Goal: Task Accomplishment & Management: Use online tool/utility

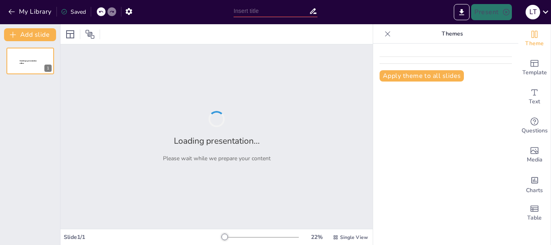
type input "Proses Pengolahan Air Limbah: Tahapan dan Teknologi dalam Sewage Treatment Plant"
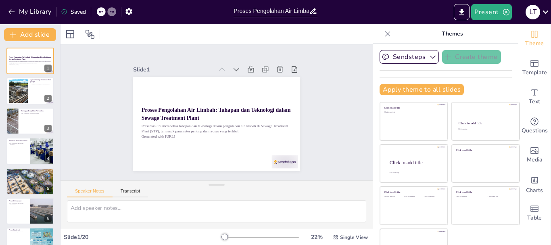
checkbox input "true"
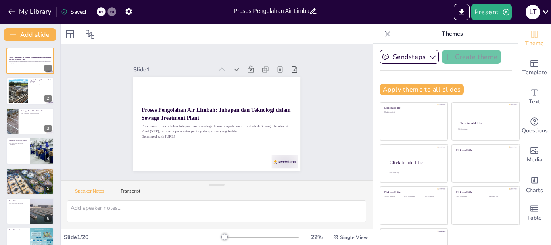
checkbox input "true"
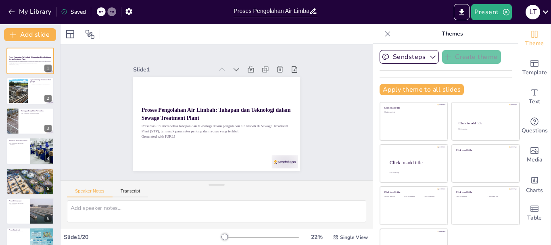
checkbox input "true"
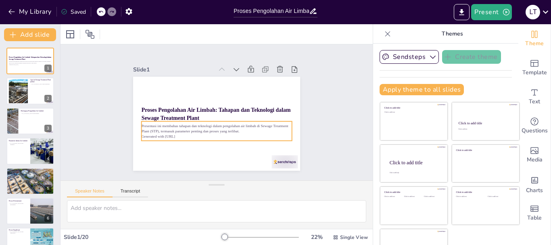
checkbox input "true"
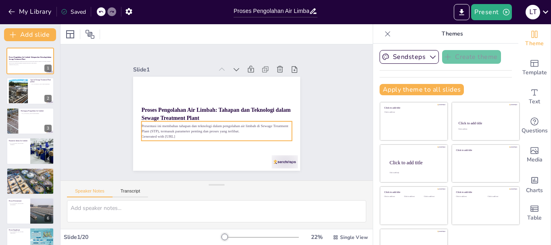
checkbox input "true"
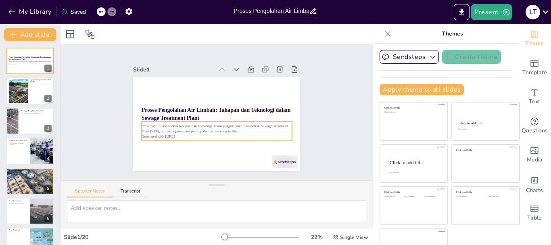
checkbox input "true"
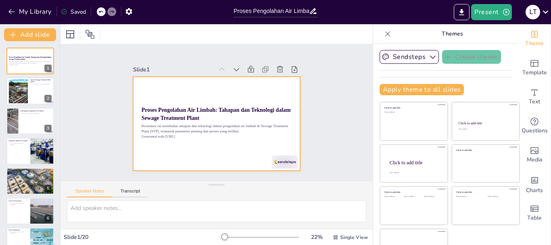
checkbox input "true"
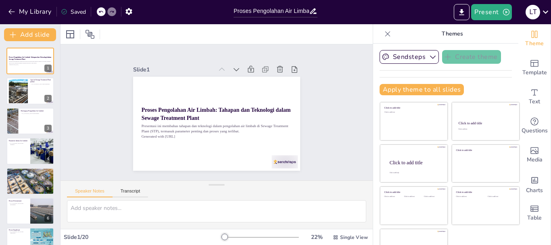
scroll to position [22, 0]
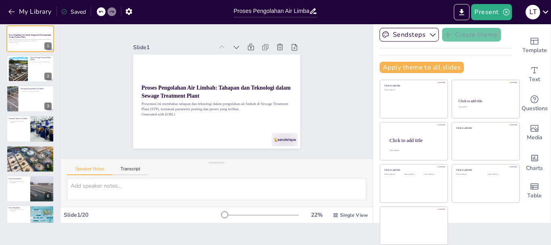
checkbox input "true"
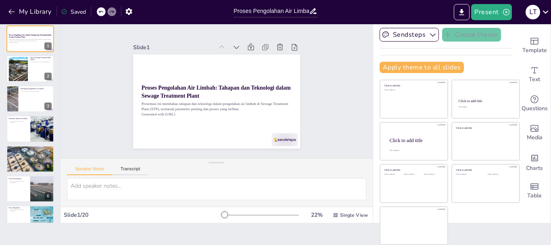
checkbox input "true"
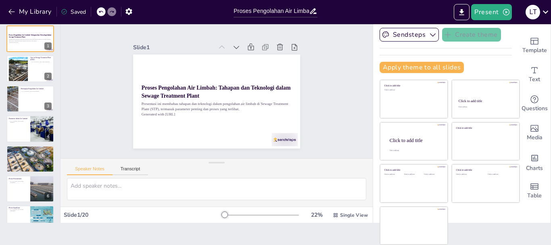
checkbox input "true"
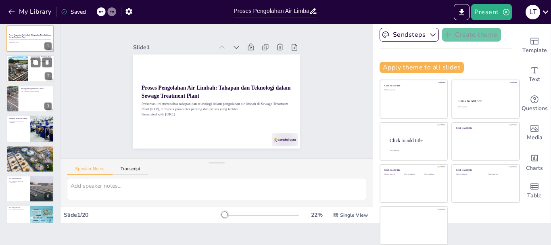
checkbox input "true"
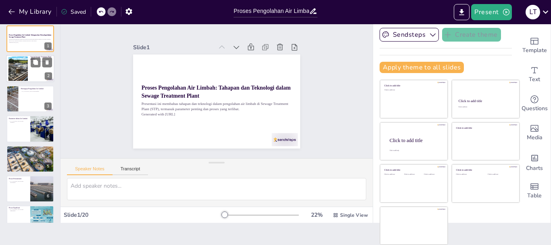
checkbox input "true"
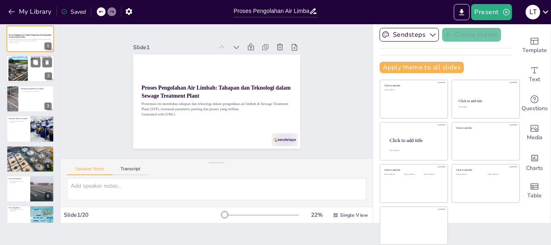
checkbox input "true"
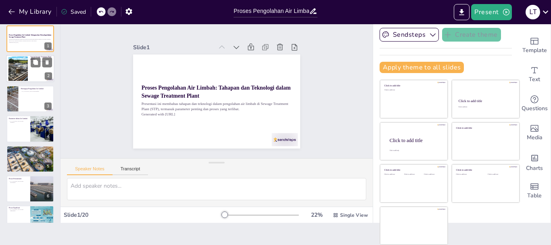
click at [19, 71] on div at bounding box center [17, 69] width 35 height 25
type textarea "Pengertian Sewage Treatment Plant (STP) merupakan langkah awal yang penting unt…"
checkbox input "true"
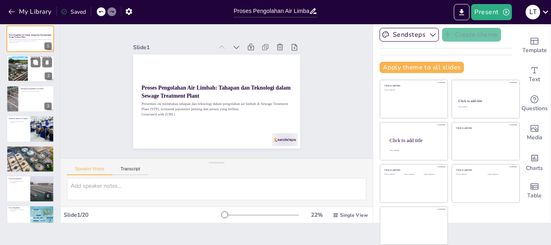
checkbox input "true"
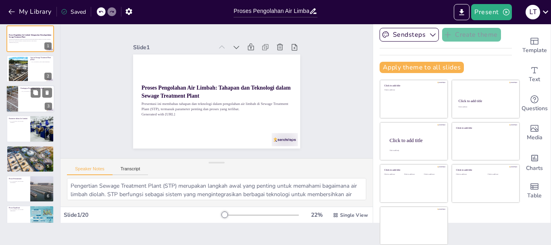
checkbox input "true"
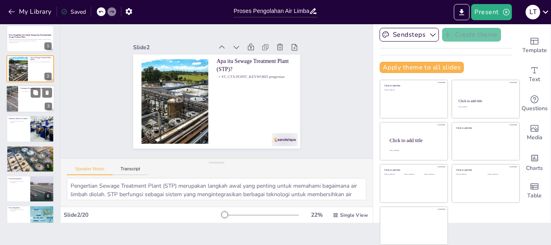
checkbox input "true"
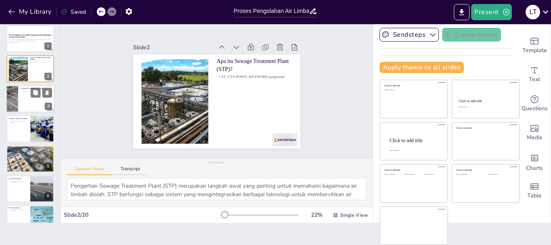
checkbox input "true"
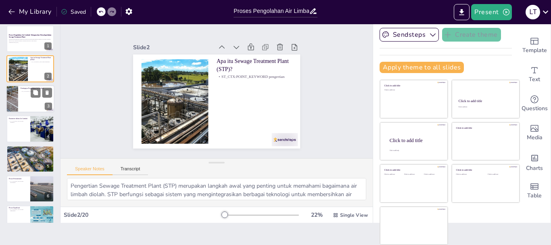
checkbox input "true"
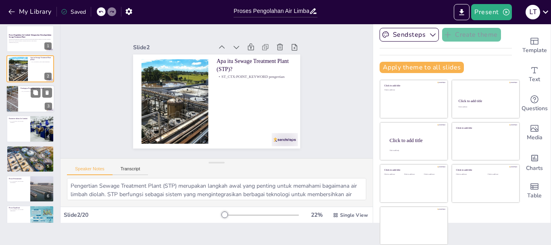
checkbox input "true"
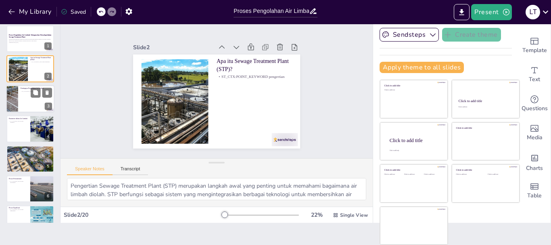
checkbox input "true"
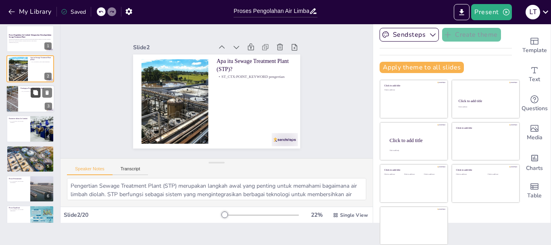
checkbox input "true"
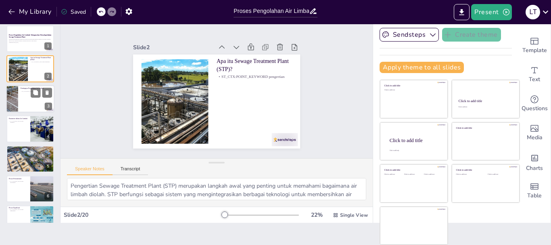
checkbox input "true"
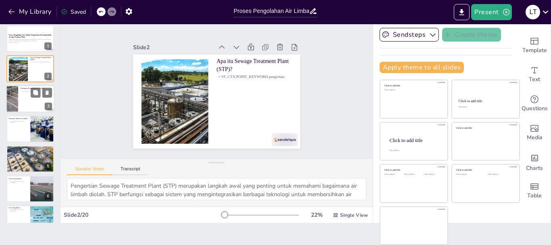
click at [23, 103] on div at bounding box center [30, 98] width 48 height 27
type textarea "Manfaat pengolahan air limbah sangat besar, baik untuk lingkungan maupun keseha…"
checkbox input "true"
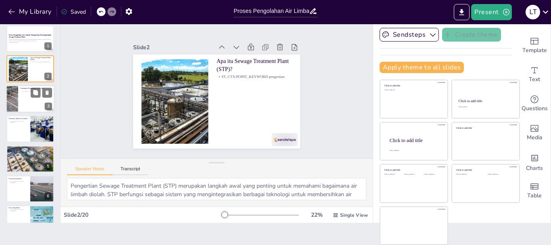
checkbox input "true"
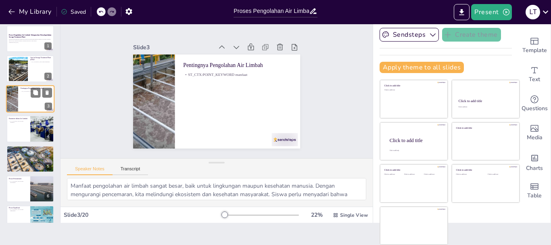
checkbox input "true"
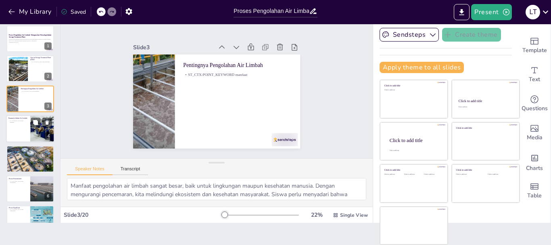
checkbox input "true"
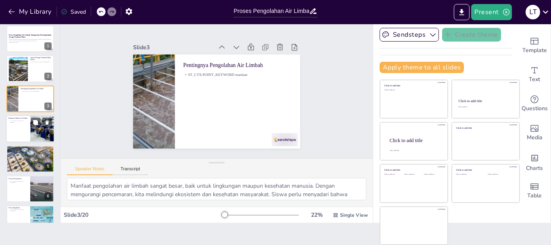
checkbox input "true"
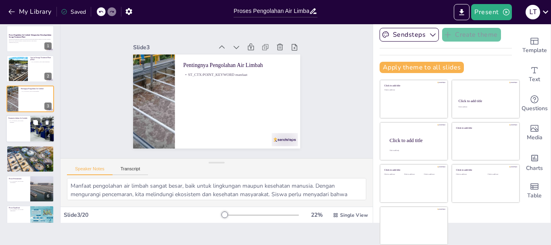
checkbox input "true"
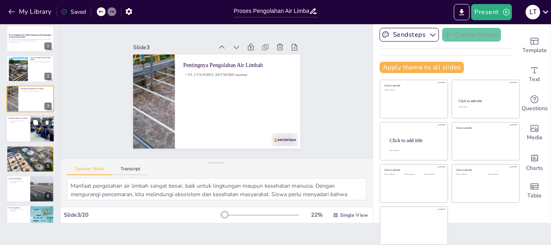
click at [27, 120] on p "ST_CTX:POINT_KEYWORD parameter" at bounding box center [17, 121] width 19 height 3
type textarea "Pemahaman tentang parameter dalam air limbah sangat penting untuk menentukan ku…"
checkbox input "true"
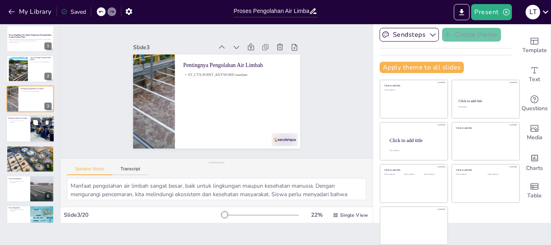
checkbox input "true"
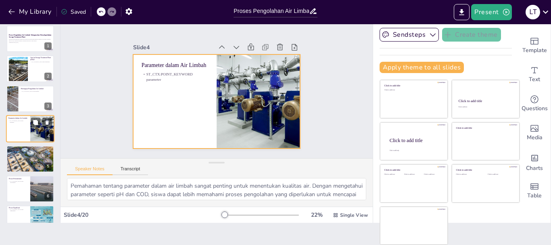
scroll to position [8, 0]
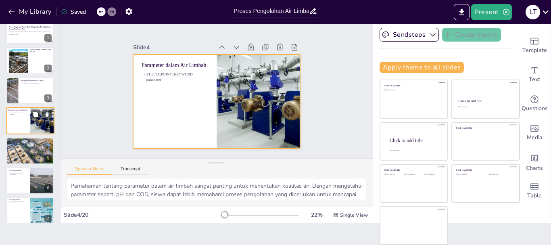
checkbox input "true"
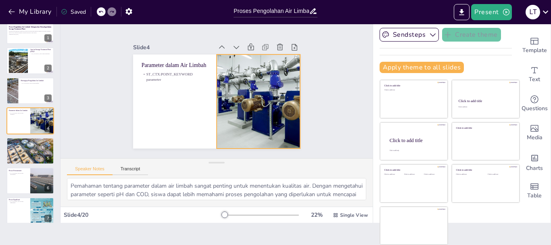
checkbox input "true"
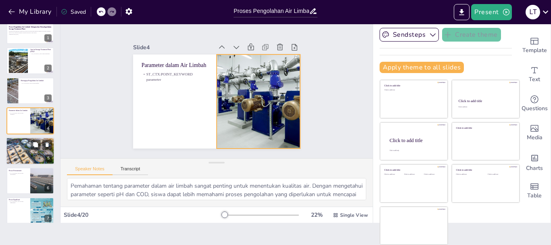
checkbox input "true"
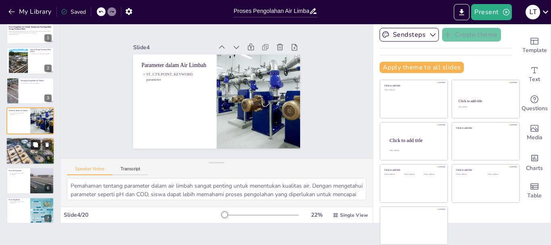
checkbox input "true"
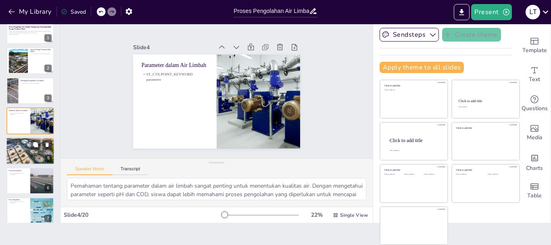
checkbox input "true"
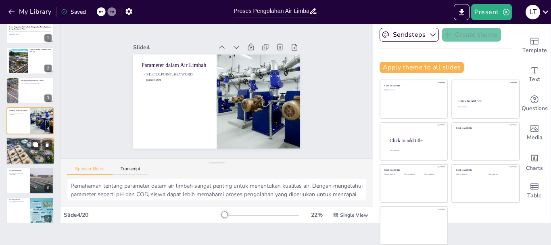
click at [29, 146] on div at bounding box center [30, 151] width 48 height 32
type textarea "Mengetahui tahapan pengolahan air limbah sangat penting untuk memahami bagaiman…"
checkbox input "true"
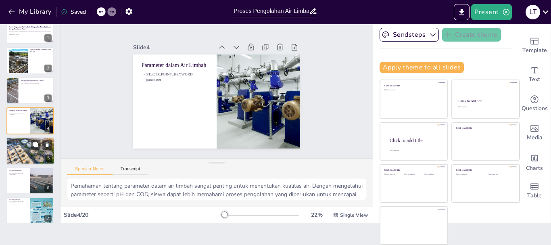
checkbox input "true"
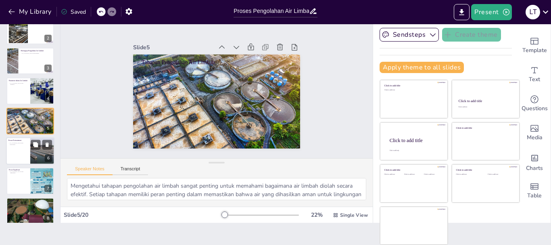
click at [23, 153] on div at bounding box center [30, 150] width 48 height 27
type textarea "Proses pretreatment adalah langkah awal yang sangat penting dalam pengolahan ai…"
checkbox input "true"
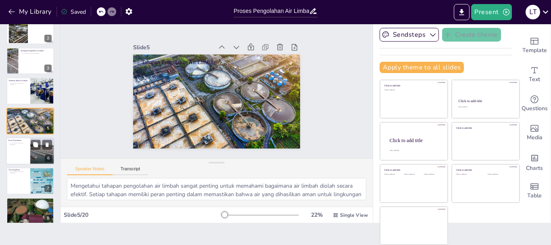
checkbox input "true"
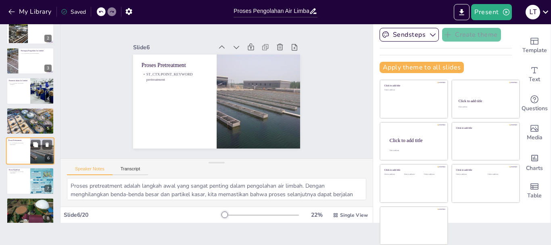
scroll to position [68, 0]
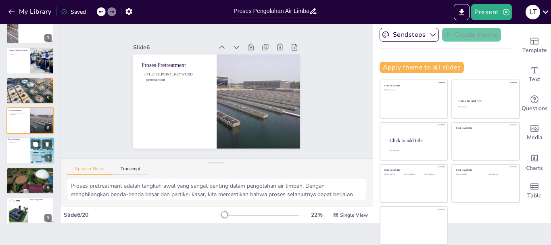
click at [23, 152] on div at bounding box center [30, 150] width 48 height 27
type textarea "Proses equalization sangat penting untuk menjaga kestabilan dalam pengolahan ai…"
checkbox input "true"
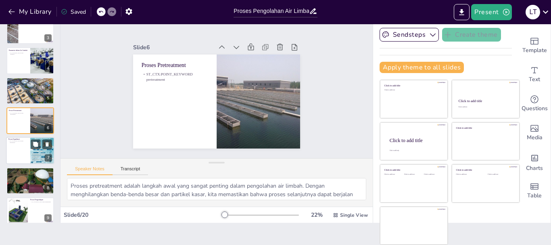
checkbox input "true"
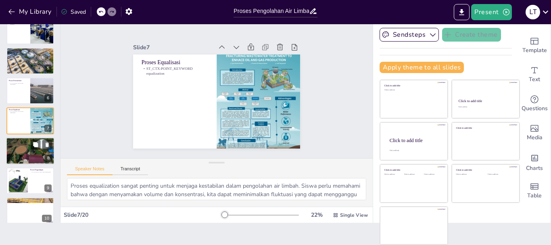
checkbox input "true"
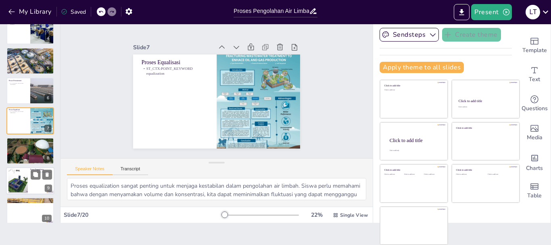
checkbox input "true"
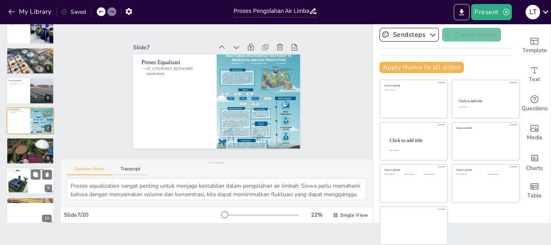
checkbox input "true"
click at [22, 179] on div at bounding box center [17, 181] width 39 height 25
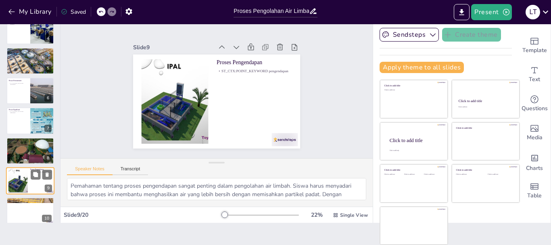
scroll to position [158, 0]
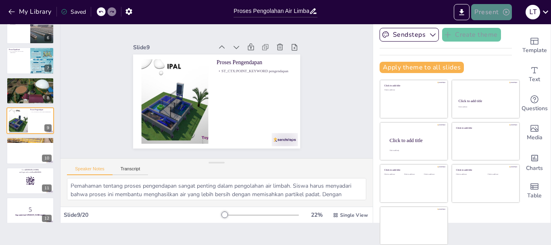
click at [491, 11] on button "Present" at bounding box center [492, 12] width 40 height 16
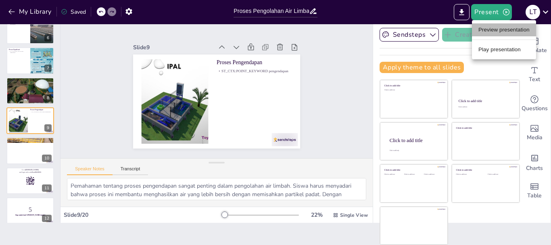
click at [484, 32] on li "Preview presentation" at bounding box center [504, 29] width 64 height 13
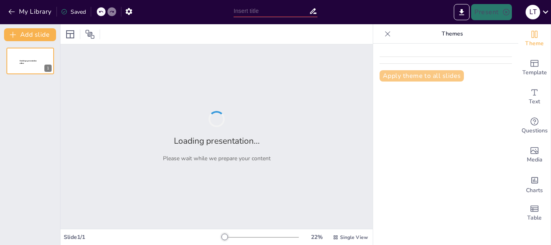
type input "Proses Pengolahan Air Limbah: Tahapan dan Teknologi dalam Sewage Treatment Plant"
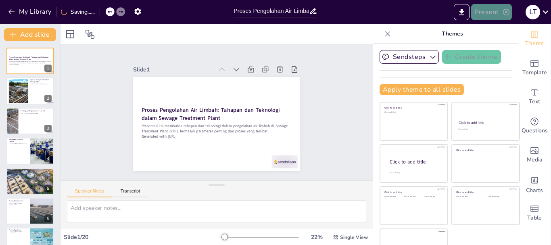
click at [501, 11] on button "Present" at bounding box center [492, 12] width 40 height 16
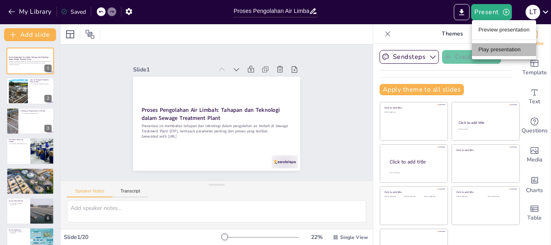
click at [497, 49] on li "Play presentation" at bounding box center [504, 49] width 64 height 13
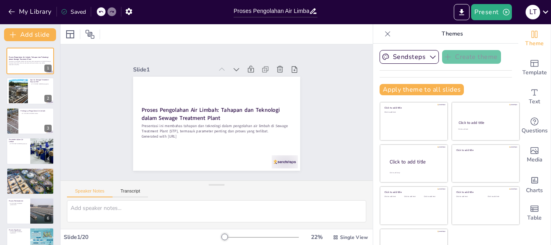
checkbox input "true"
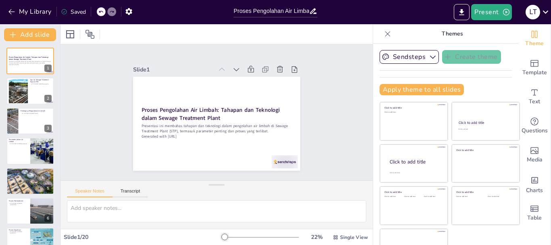
checkbox input "true"
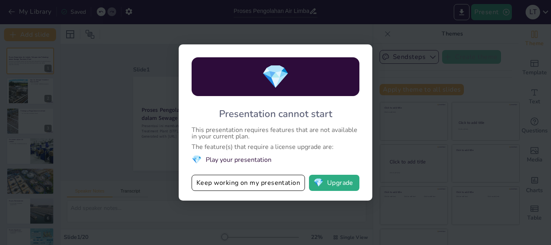
click at [117, 132] on div "💎 Presentation cannot start This presentation requires features that are not av…" at bounding box center [275, 122] width 551 height 245
click at [204, 183] on button "Keep working on my presentation" at bounding box center [248, 183] width 113 height 16
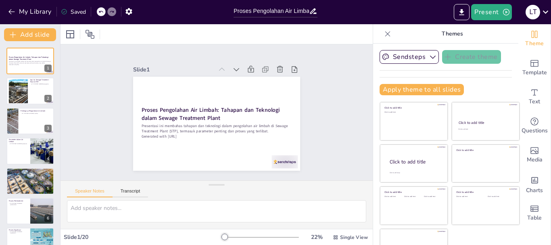
checkbox input "true"
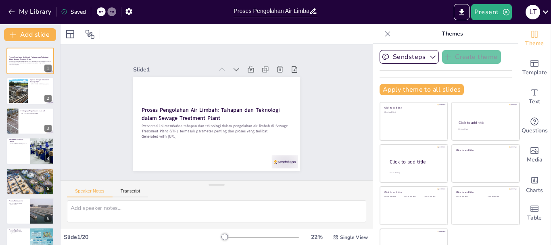
checkbox input "true"
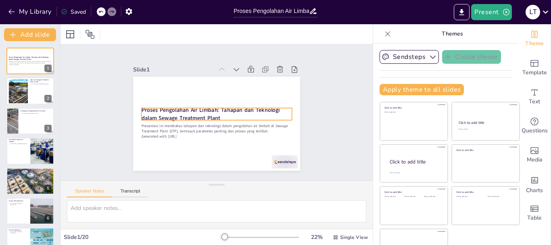
checkbox input "true"
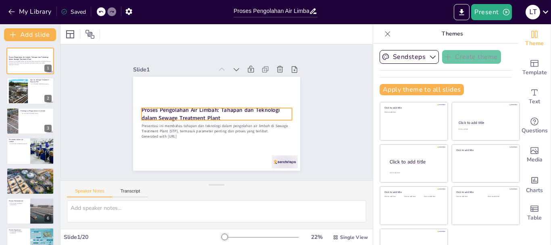
checkbox input "true"
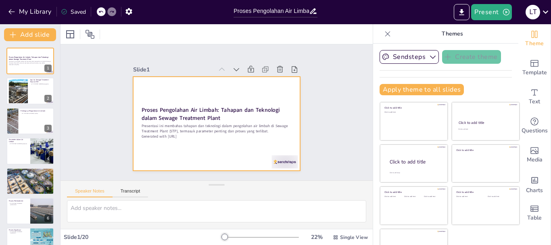
checkbox input "true"
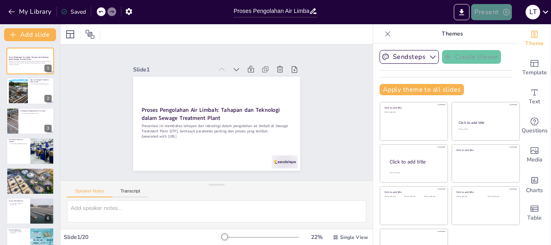
click at [480, 12] on button "Present" at bounding box center [492, 12] width 40 height 16
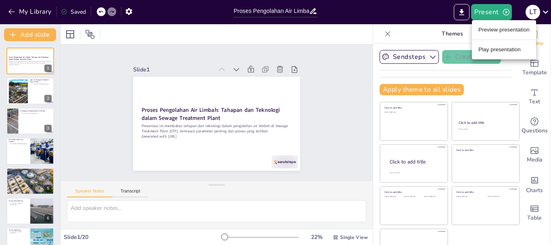
click at [480, 29] on li "Preview presentation" at bounding box center [504, 29] width 64 height 13
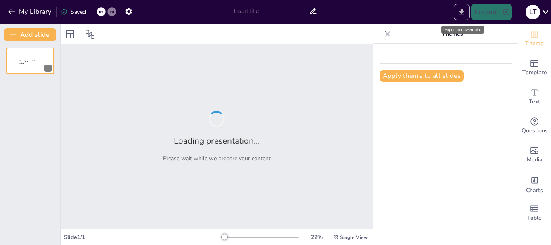
type input "Proses Pengolahan Air Limbah: Tahapan dan Teknologi dalam Sewage Treatment Plant"
click at [459, 13] on icon "Export to PowerPoint" at bounding box center [462, 12] width 8 height 8
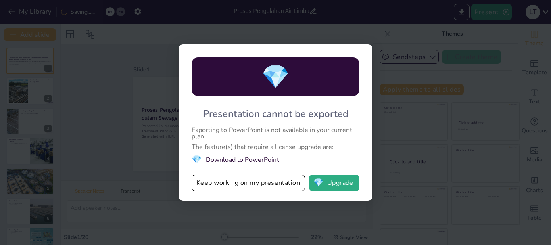
click at [89, 121] on div "💎 Presentation cannot be exported Exporting to PowerPoint is not available in y…" at bounding box center [275, 122] width 551 height 245
click at [102, 131] on div "💎 Presentation cannot be exported Exporting to PowerPoint is not available in y…" at bounding box center [275, 122] width 551 height 245
click at [228, 181] on button "Keep working on my presentation" at bounding box center [248, 183] width 113 height 16
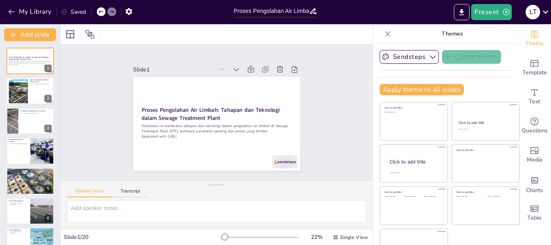
checkbox input "true"
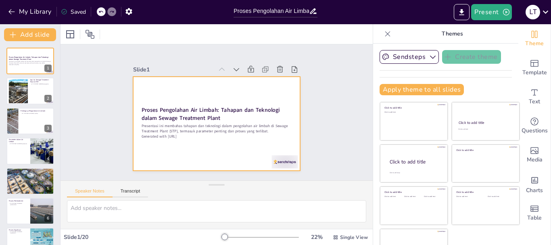
checkbox input "true"
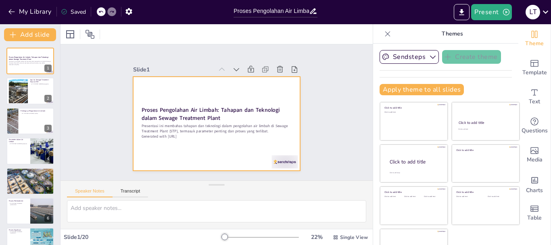
checkbox input "true"
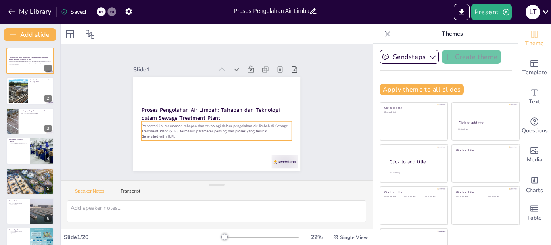
checkbox input "true"
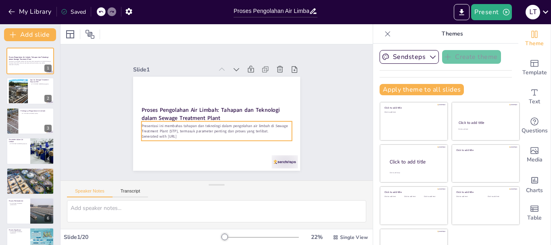
checkbox input "true"
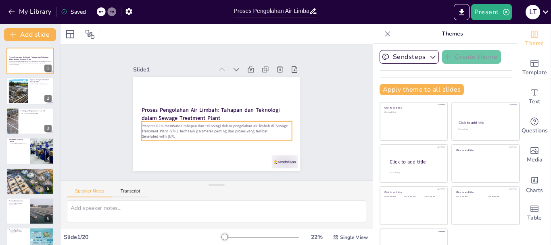
checkbox input "true"
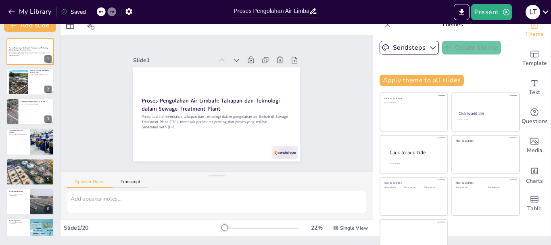
scroll to position [22, 0]
